Goal: Information Seeking & Learning: Find specific fact

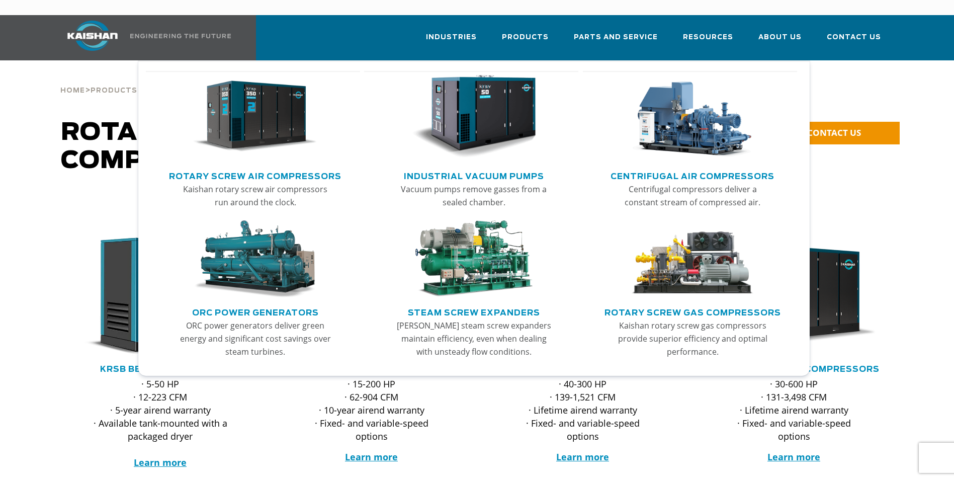
click at [251, 116] on img "Main menu" at bounding box center [255, 116] width 124 height 83
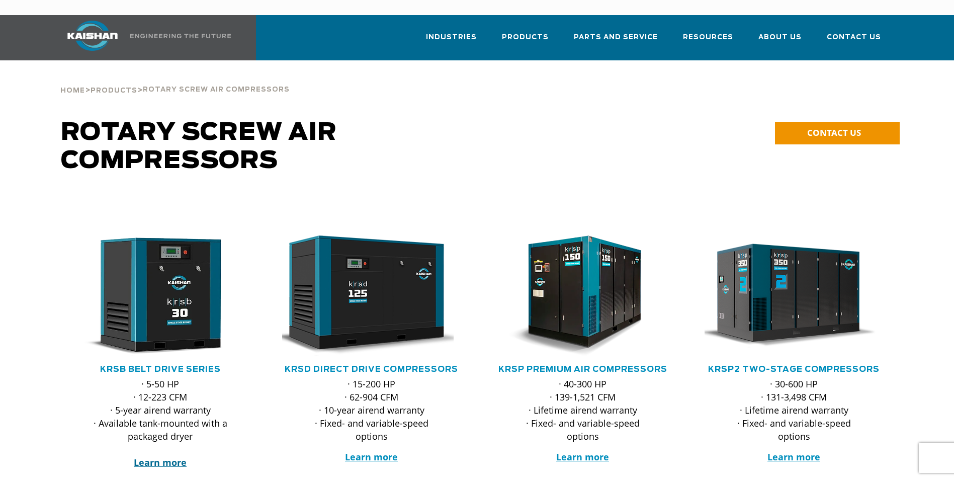
click at [153, 456] on strong "Learn more" at bounding box center [160, 462] width 53 height 12
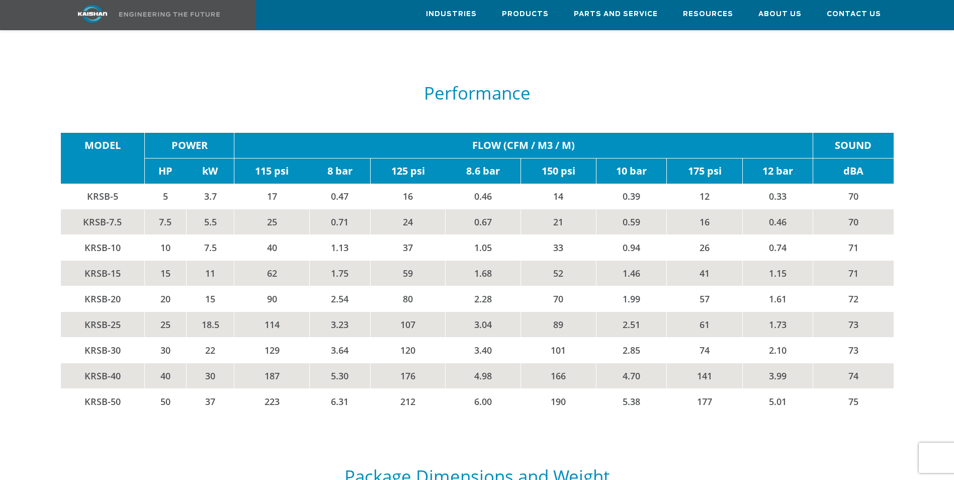
scroll to position [1710, 0]
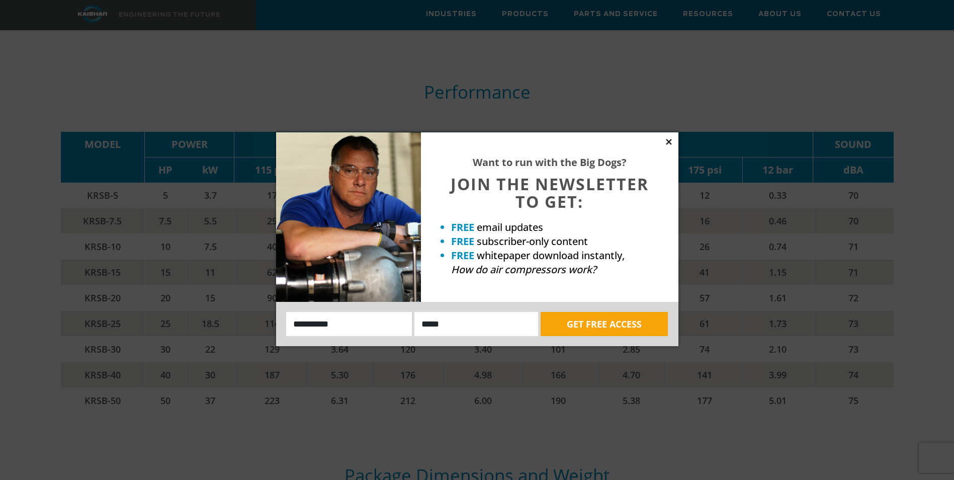
click at [667, 139] on icon at bounding box center [668, 141] width 9 height 9
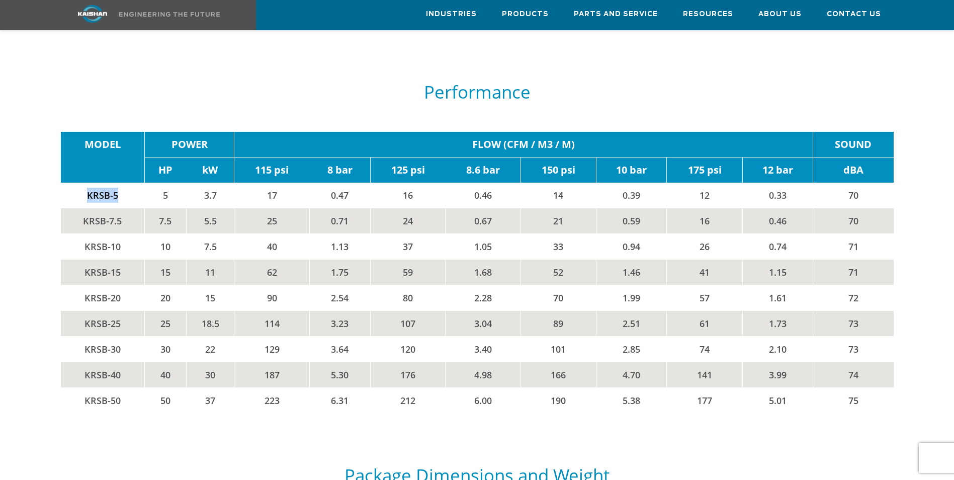
drag, startPoint x: 88, startPoint y: 179, endPoint x: 116, endPoint y: 178, distance: 28.7
click at [116, 183] on td "KRSB-5" at bounding box center [103, 196] width 84 height 26
copy td "KRSB-5"
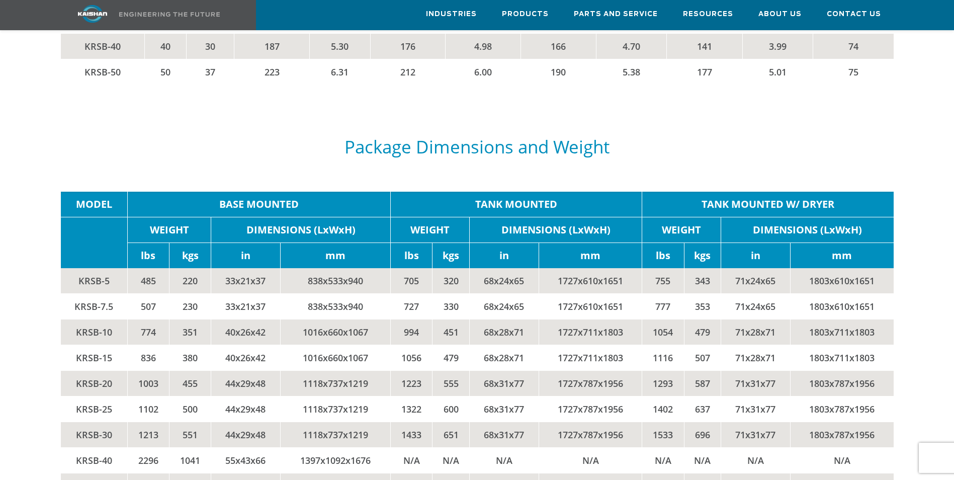
scroll to position [2062, 0]
